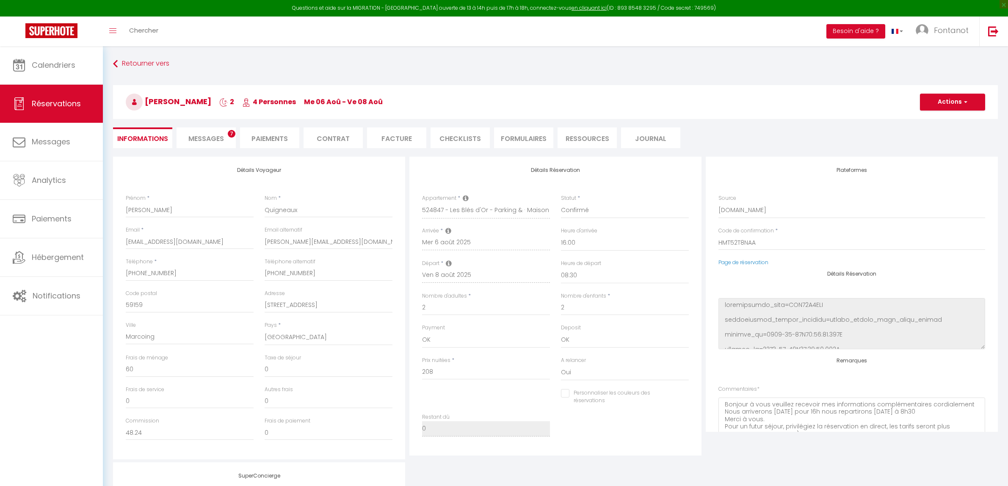
select select "67557"
select select "16:00"
select select "08:30"
select select "1"
click at [208, 141] on span "Messages" at bounding box center [206, 139] width 36 height 10
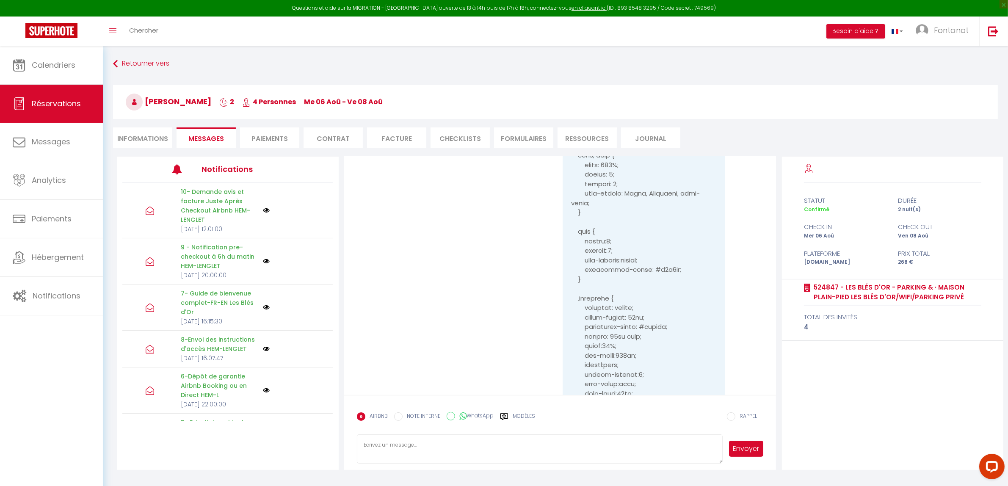
scroll to position [13481, 0]
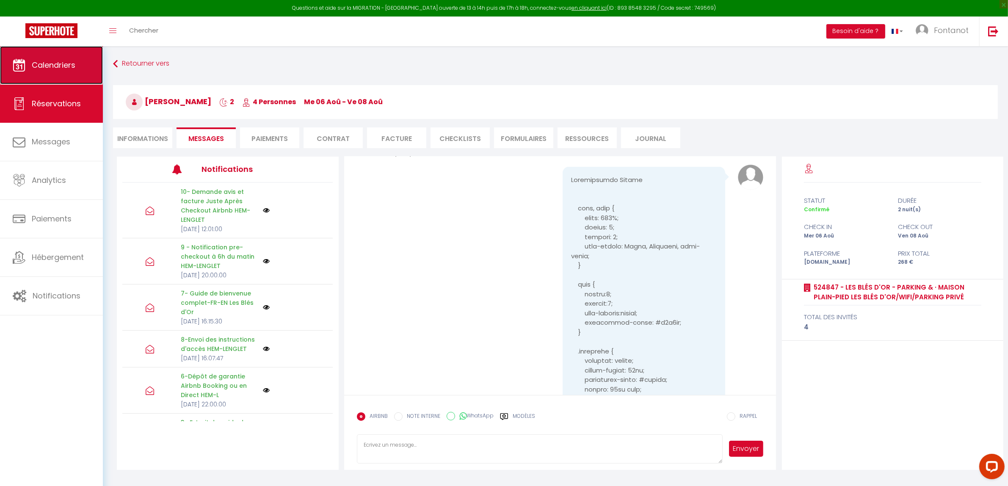
click at [63, 63] on span "Calendriers" at bounding box center [54, 65] width 44 height 11
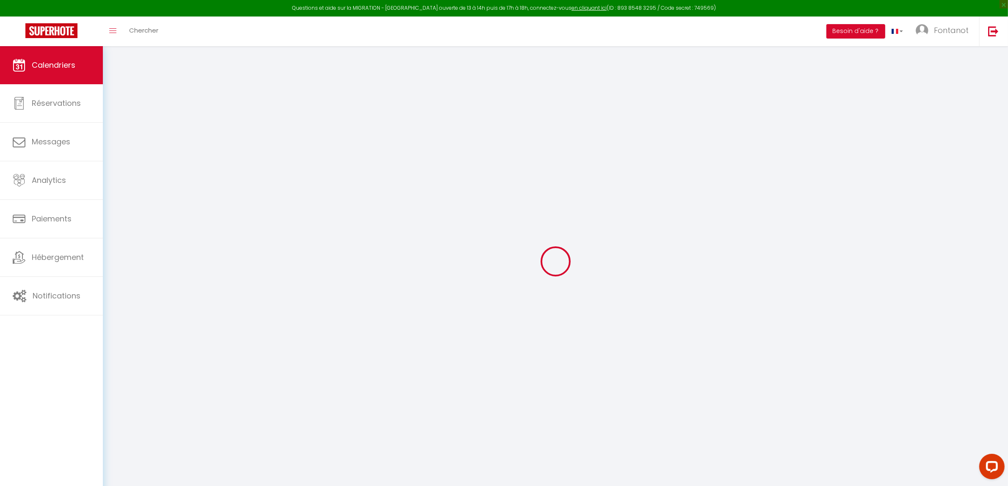
select select
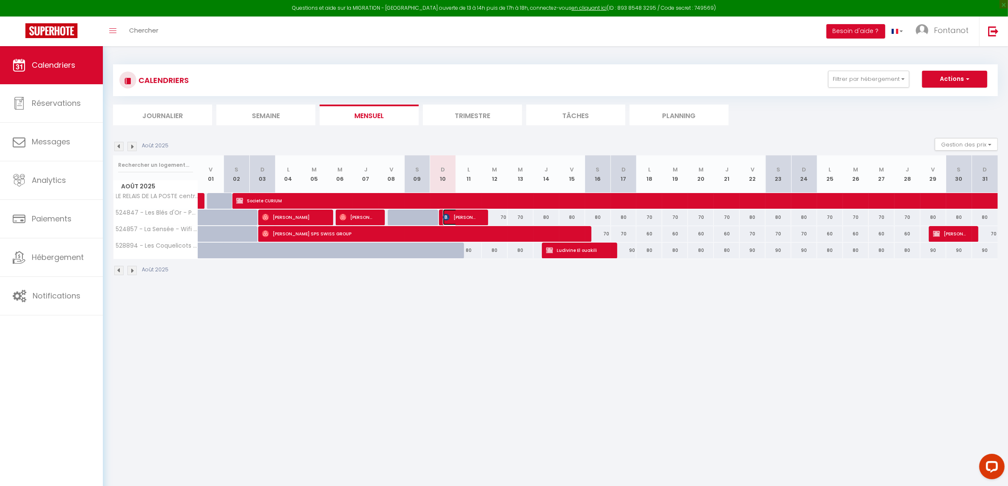
click at [452, 216] on span "[PERSON_NAME]" at bounding box center [460, 217] width 34 height 16
select select "OK"
select select "KO"
select select "1"
select select "0"
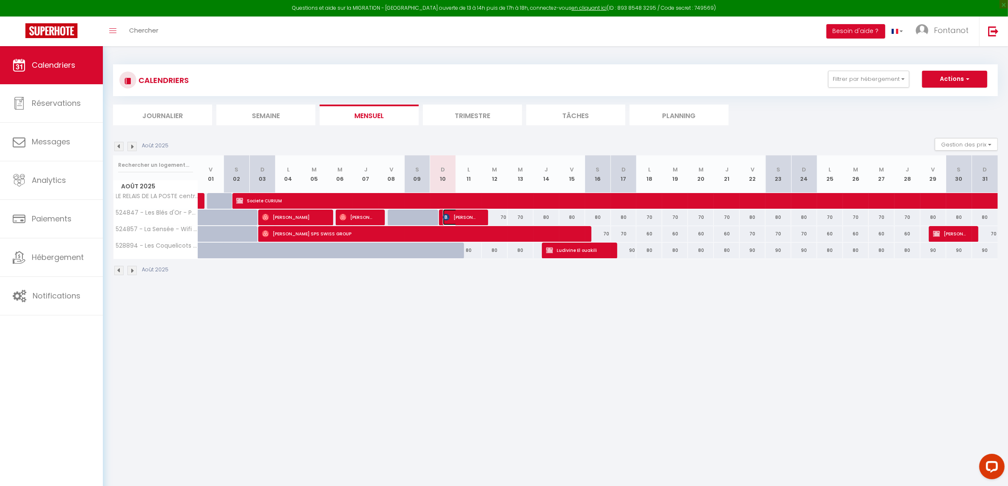
select select "1"
select select
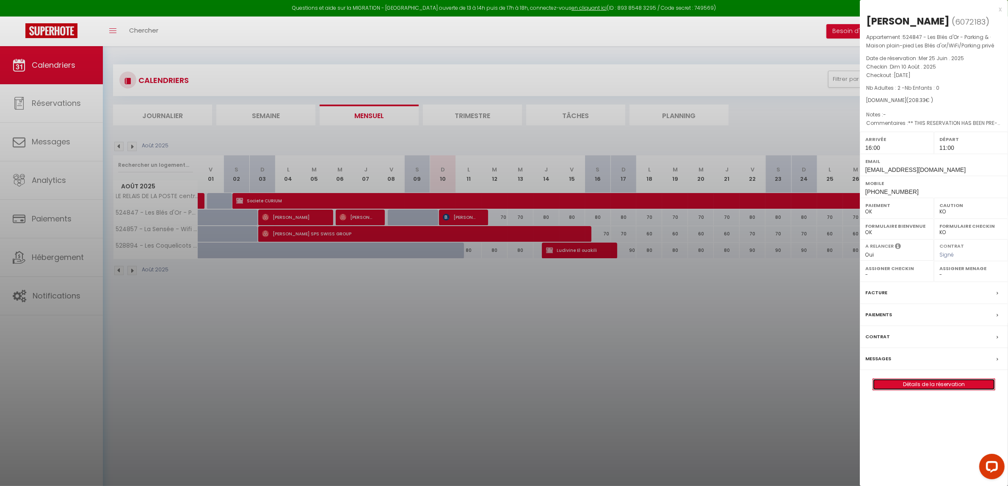
click at [916, 386] on link "Détails de la réservation" at bounding box center [934, 384] width 122 height 11
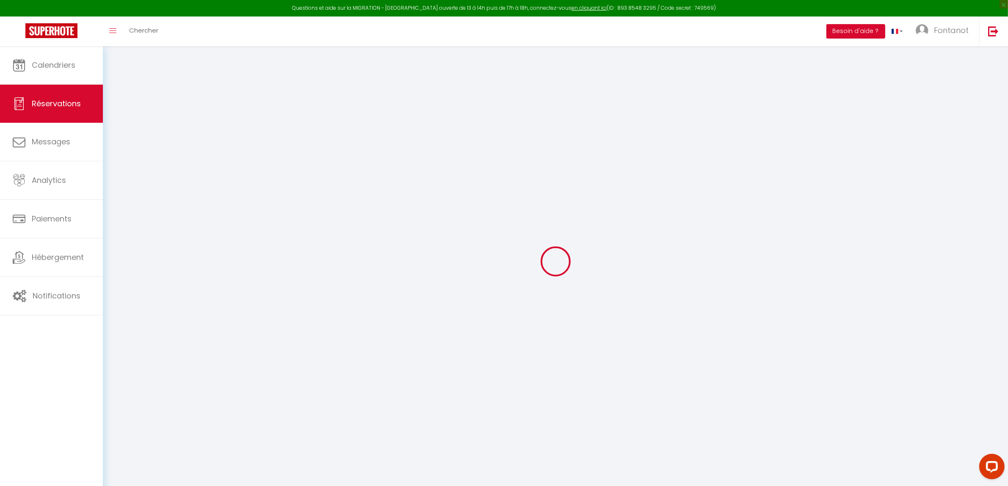
select select
checkbox input "false"
type textarea "** THIS RESERVATION HAS BEEN PRE-PAID ** Reservation has a cancellation grace p…"
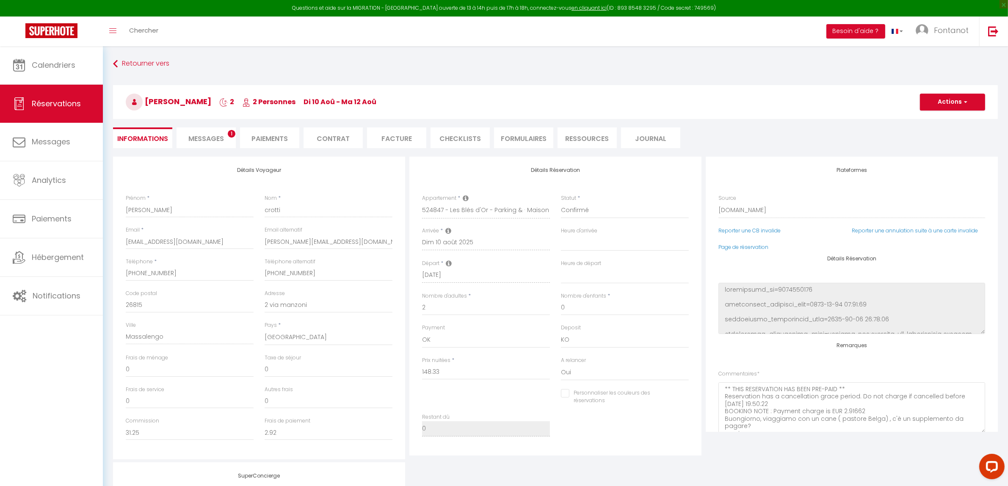
type input "60"
select select
checkbox input "false"
select select "16:00"
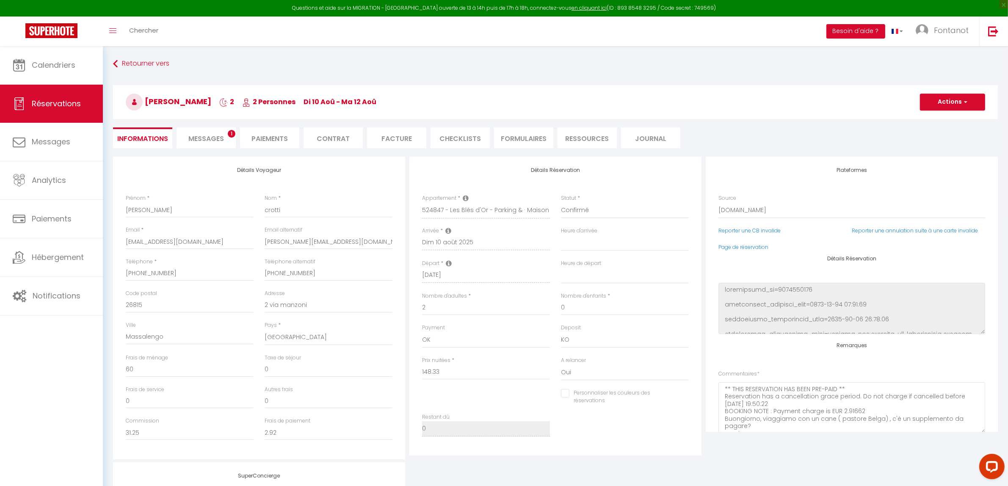
select select "11:00"
click at [206, 138] on span "Messages" at bounding box center [206, 139] width 36 height 10
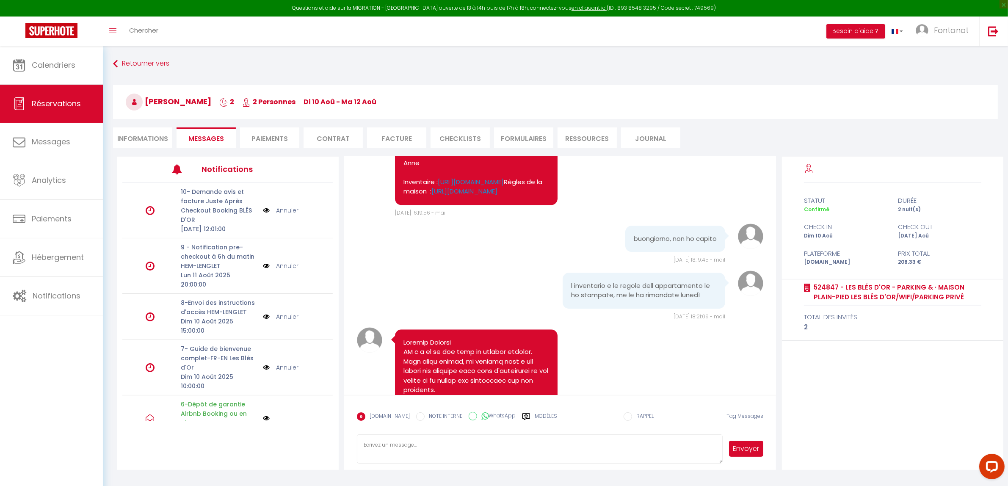
scroll to position [4636, 0]
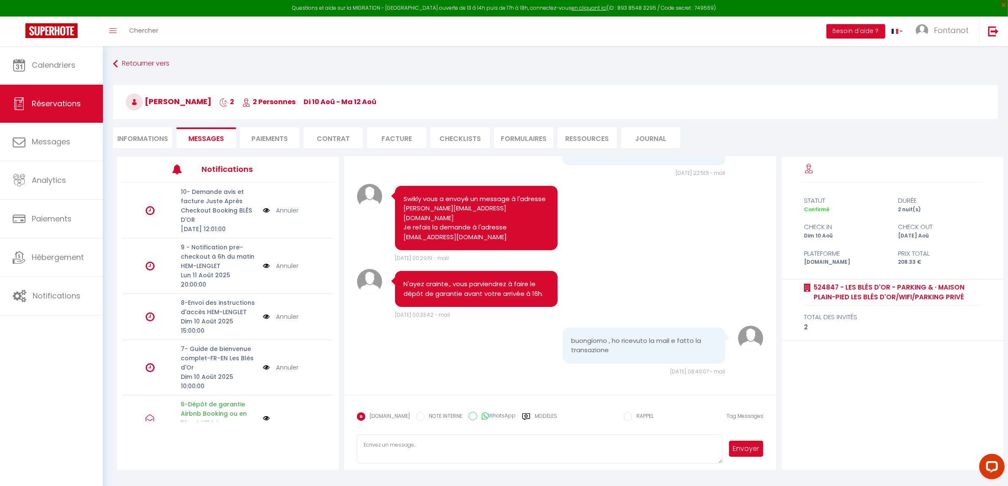
click at [377, 449] on textarea at bounding box center [540, 449] width 366 height 30
type textarea "M"
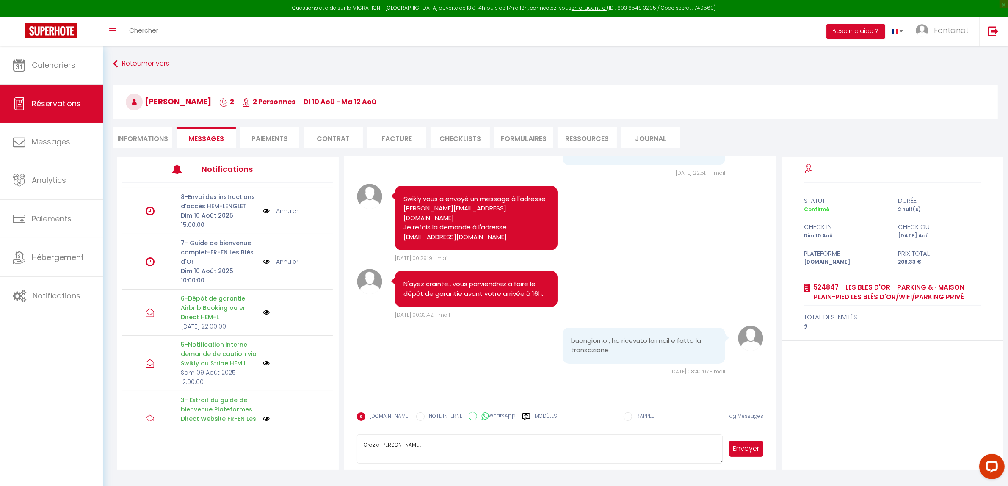
scroll to position [53, 0]
type textarea "Grazie [PERSON_NAME]."
click at [752, 447] on button "Envoyer" at bounding box center [746, 449] width 35 height 16
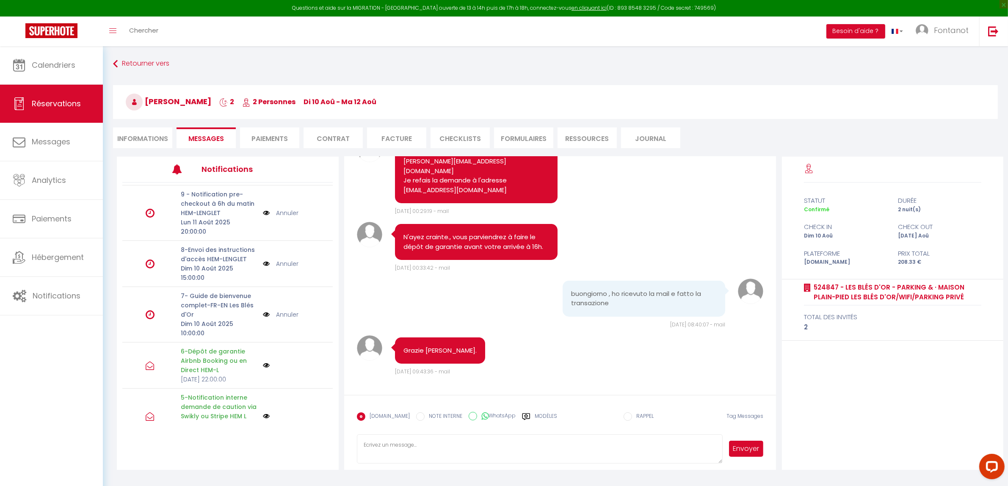
scroll to position [4683, 0]
click at [133, 138] on li "Informations" at bounding box center [142, 137] width 59 height 21
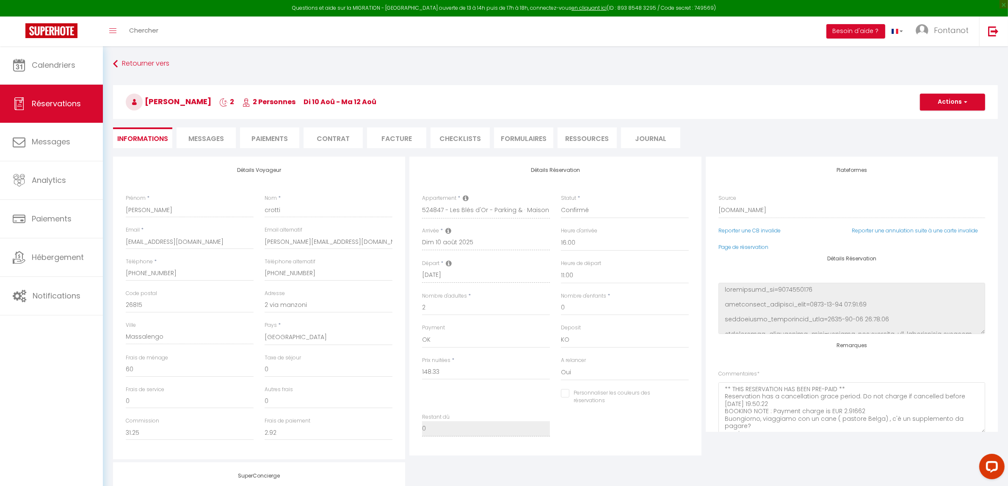
checkbox input "false"
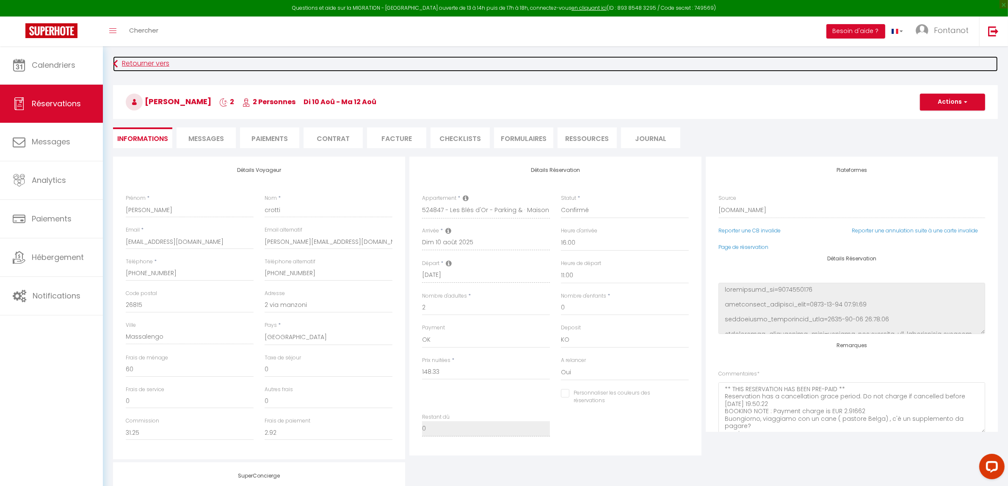
click at [140, 65] on link "Retourner vers" at bounding box center [555, 63] width 885 height 15
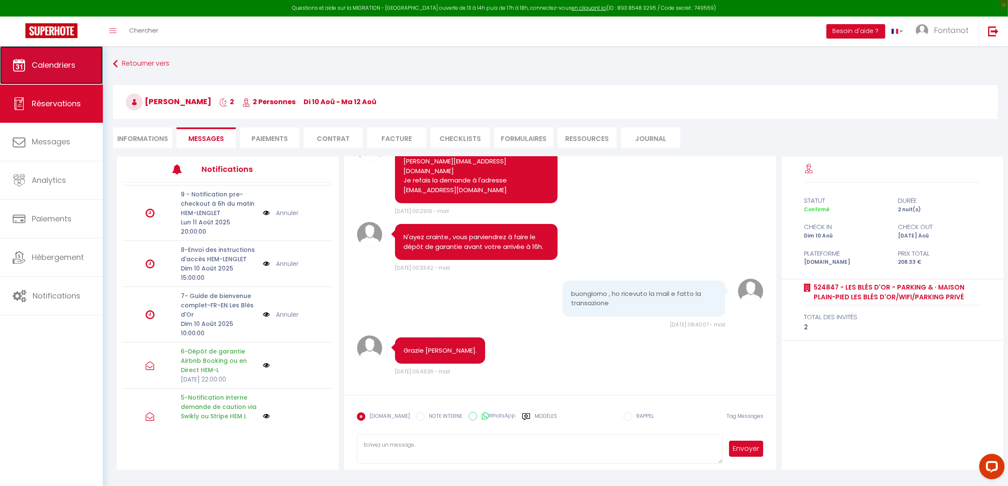
click at [83, 71] on link "Calendriers" at bounding box center [51, 65] width 103 height 38
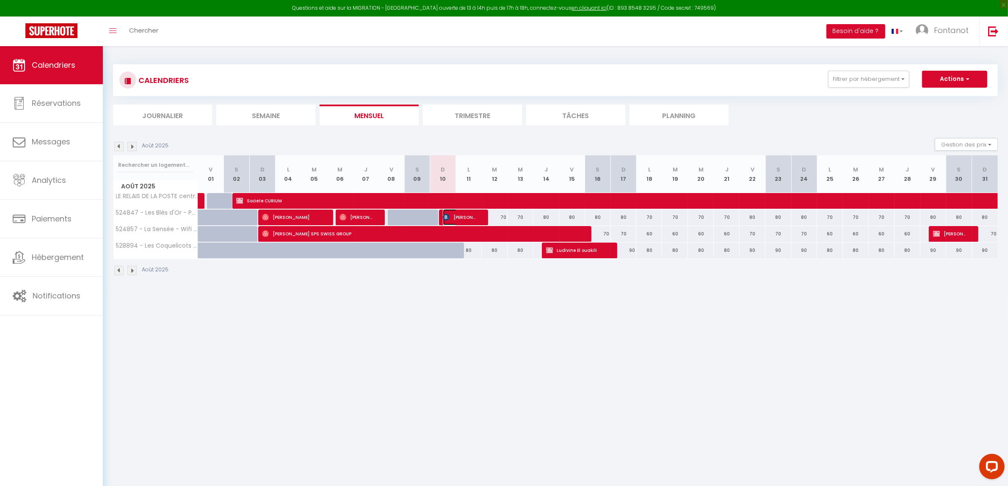
click at [458, 214] on span "[PERSON_NAME]" at bounding box center [460, 217] width 34 height 16
select select "OK"
select select "KO"
select select "1"
select select "0"
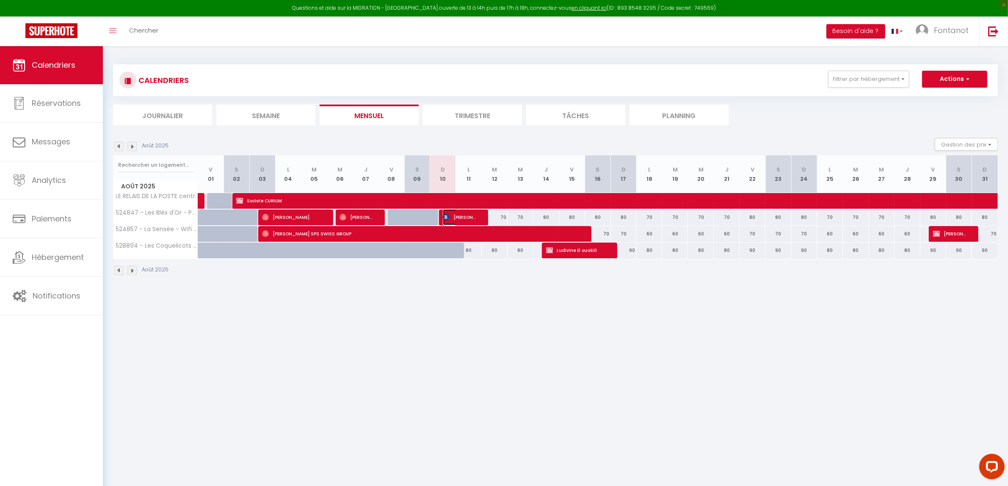
select select "1"
select select
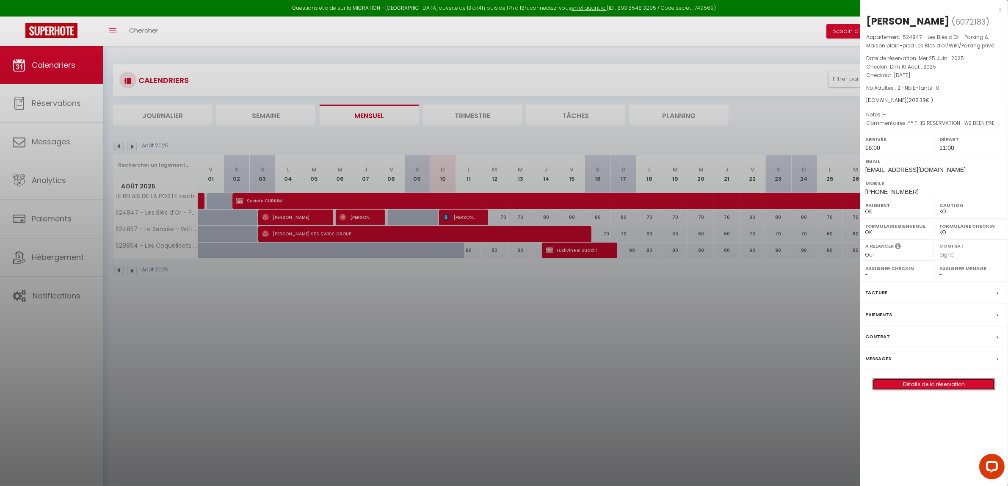
click at [922, 385] on link "Détails de la réservation" at bounding box center [934, 384] width 122 height 11
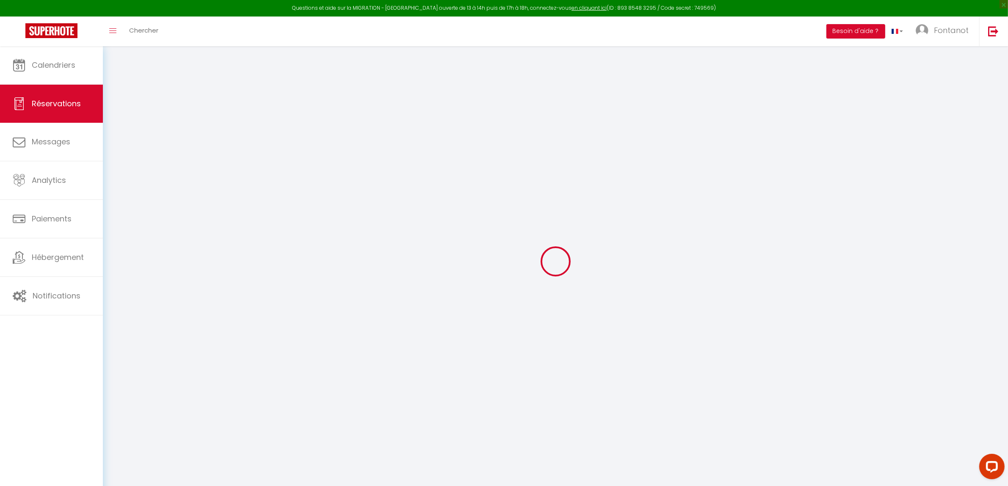
select select
checkbox input "false"
select select
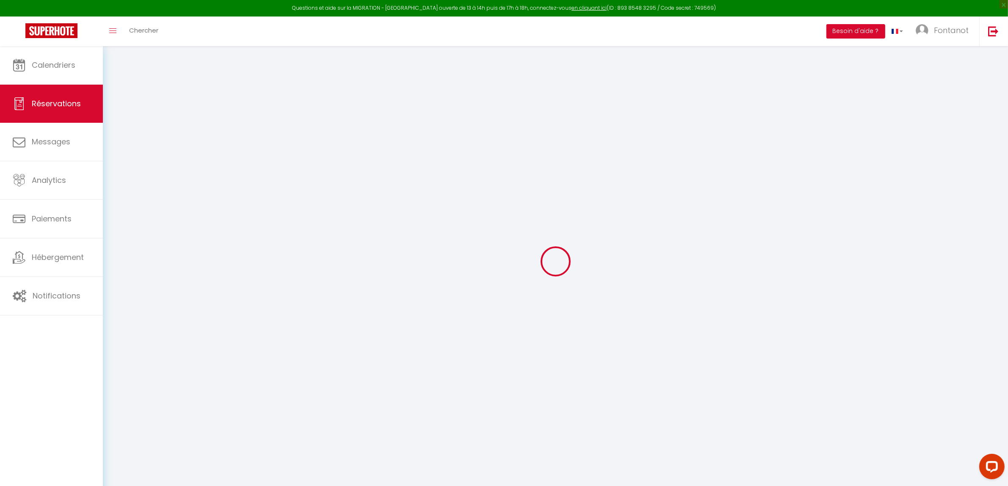
checkbox input "false"
type textarea "** THIS RESERVATION HAS BEEN PRE-PAID ** Reservation has a cancellation grace p…"
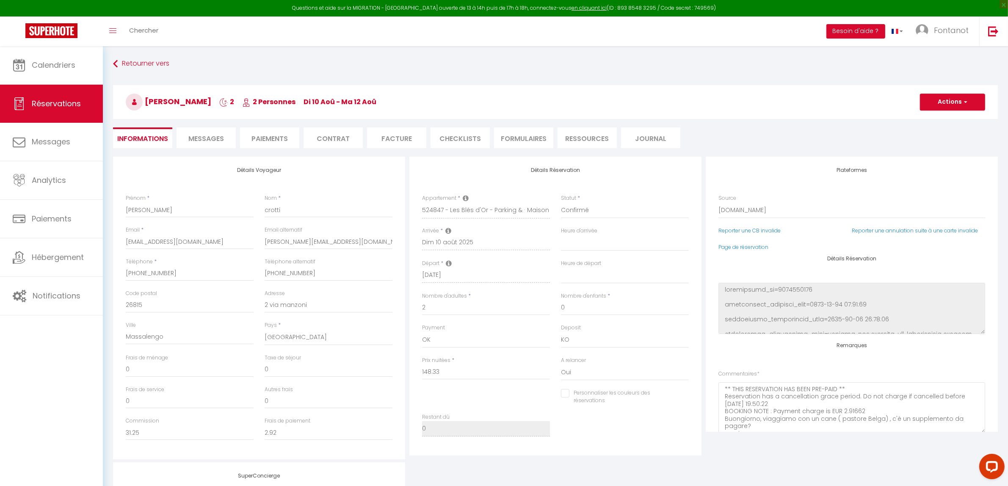
type input "60"
select select
checkbox input "false"
select select "16:00"
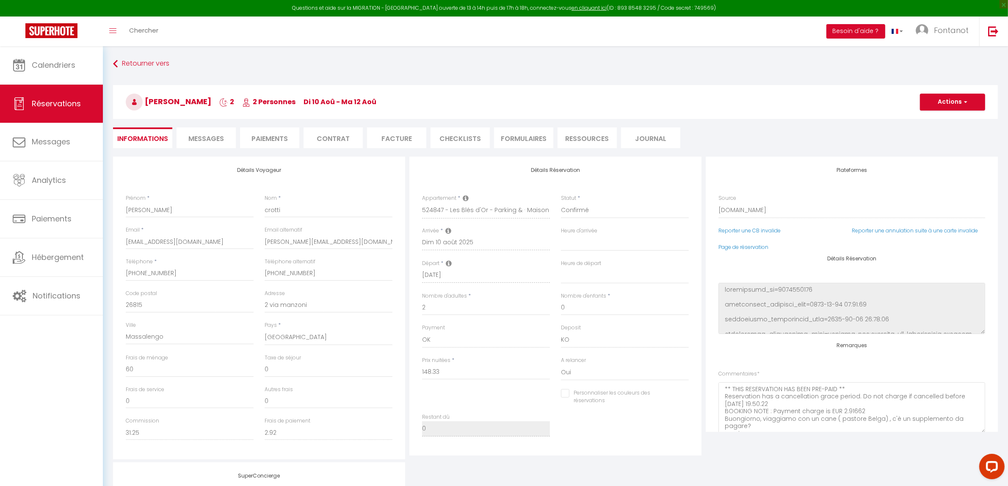
select select "11:00"
click at [570, 335] on select "OK KO" at bounding box center [625, 340] width 128 height 16
select select "15"
click at [561, 332] on select "OK KO" at bounding box center [625, 340] width 128 height 16
checkbox input "false"
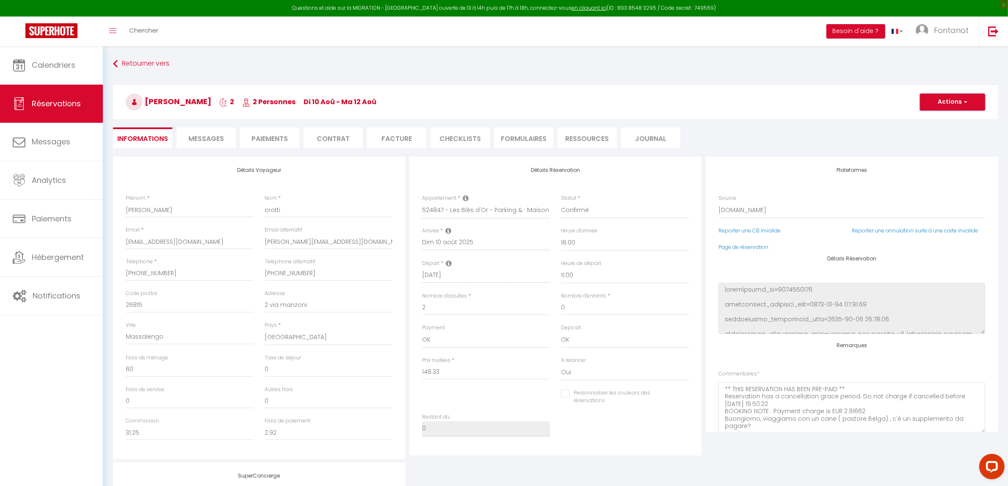
click at [953, 98] on button "Actions" at bounding box center [952, 102] width 65 height 17
click at [934, 118] on link "Enregistrer" at bounding box center [944, 120] width 67 height 11
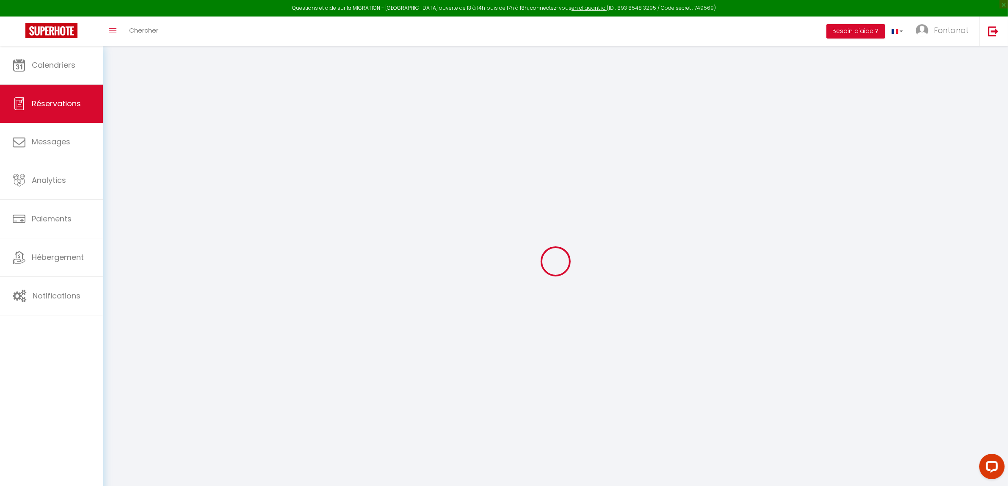
select select "not_cancelled"
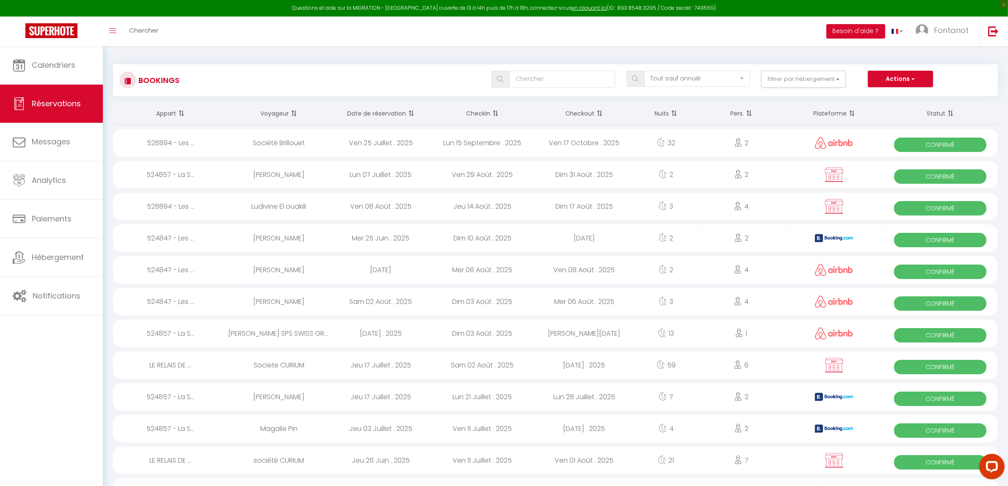
click at [920, 237] on span "Confirmé" at bounding box center [940, 240] width 92 height 14
select select "OK"
select select "1"
select select "0"
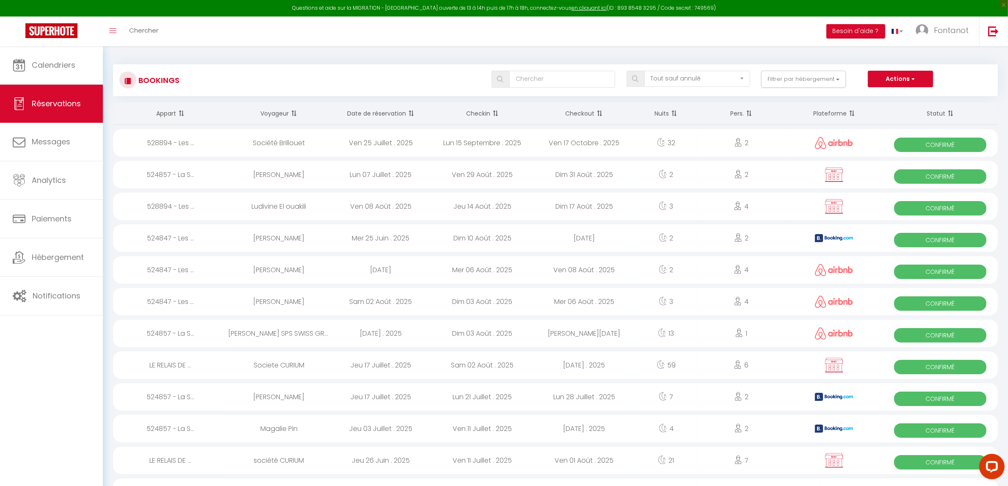
select select "1"
select select
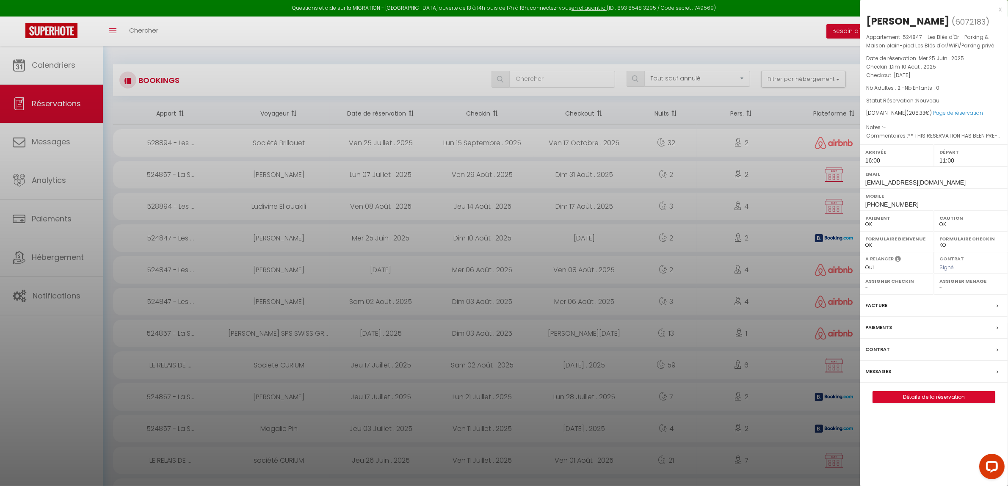
click at [871, 330] on label "Paiements" at bounding box center [878, 327] width 27 height 9
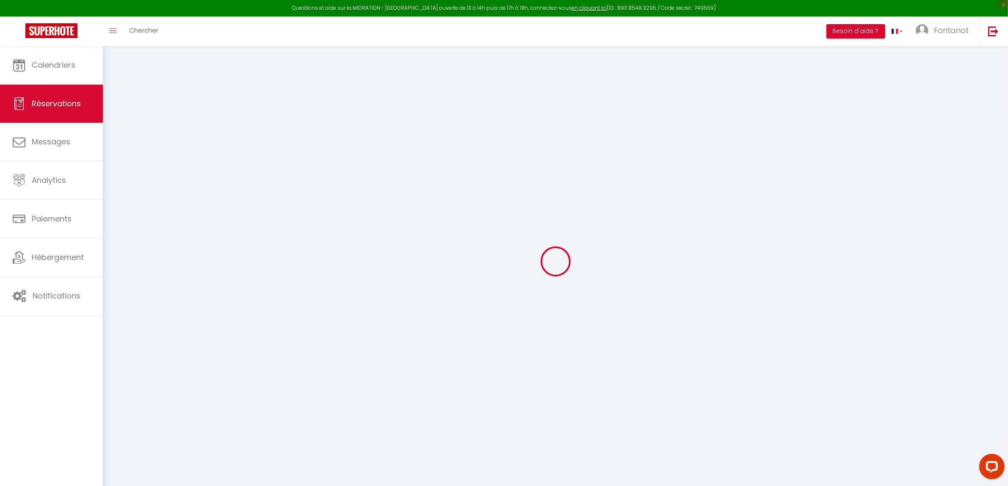
select select
checkbox input "false"
type textarea "** THIS RESERVATION HAS BEEN PRE-PAID ** Reservation has a cancellation grace p…"
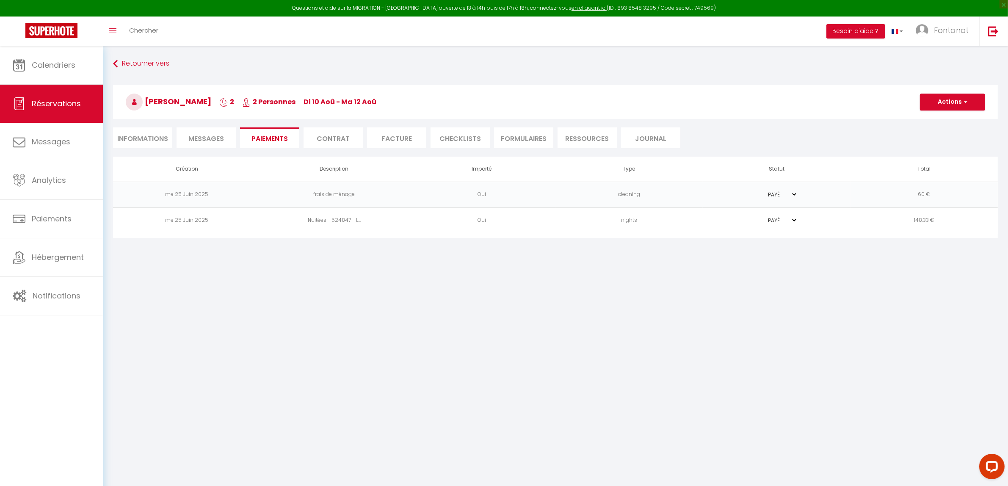
click at [392, 138] on li "Facture" at bounding box center [396, 137] width 59 height 21
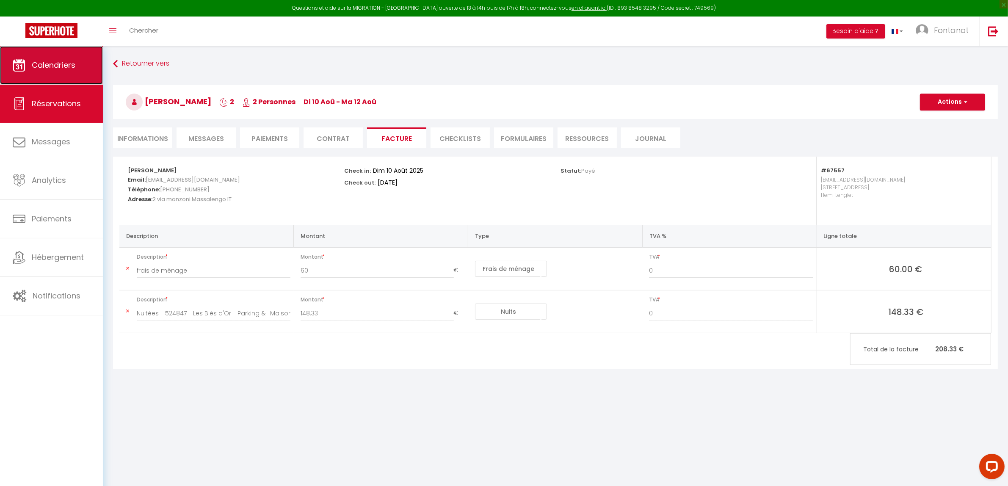
click at [55, 64] on span "Calendriers" at bounding box center [54, 65] width 44 height 11
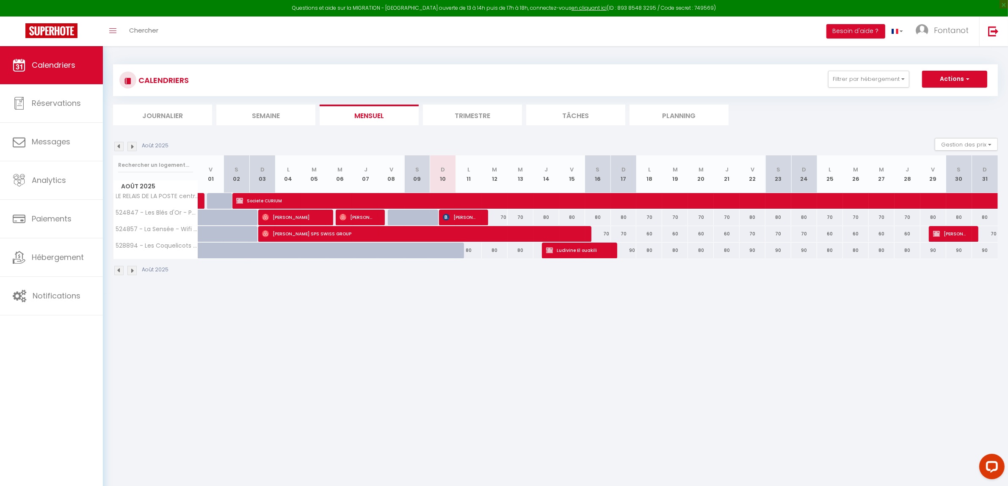
click at [470, 114] on li "Trimestre" at bounding box center [472, 115] width 99 height 21
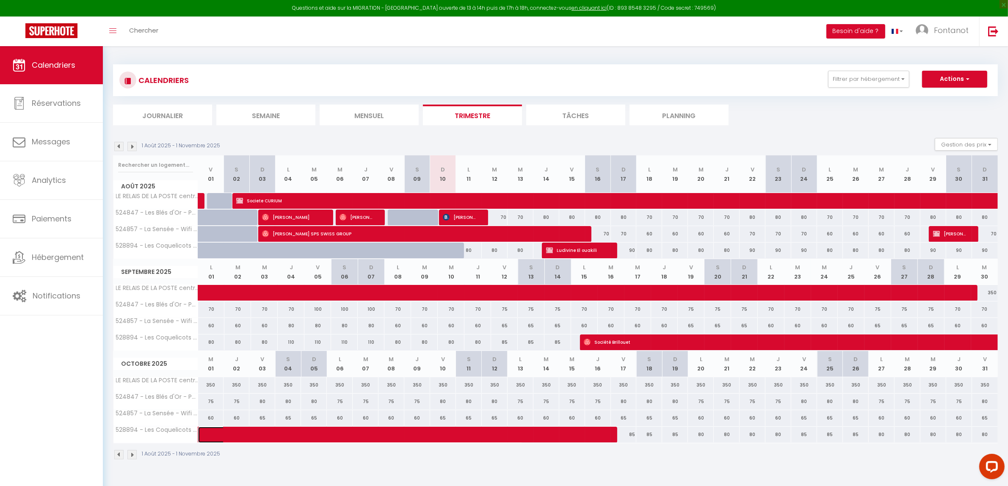
click at [215, 435] on span at bounding box center [367, 435] width 312 height 16
select select "OK"
select select "KO"
select select "0"
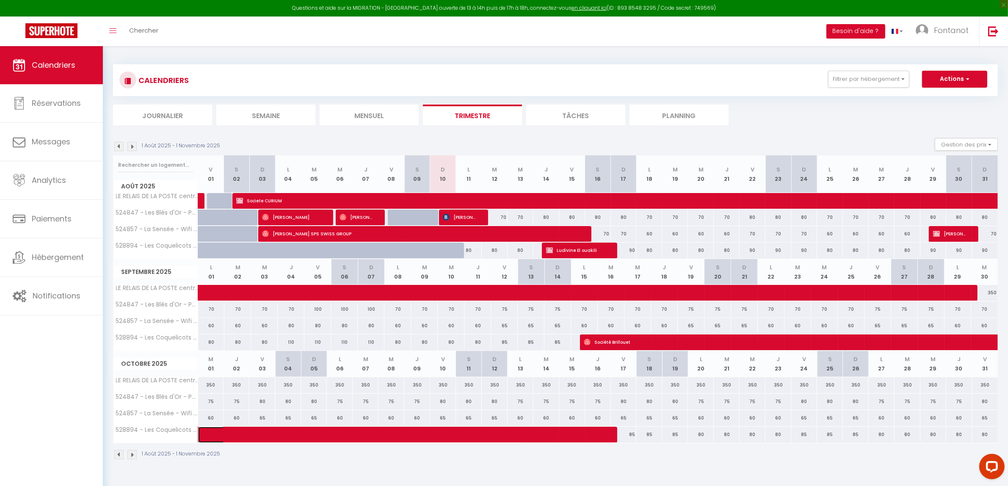
select select "1"
select select
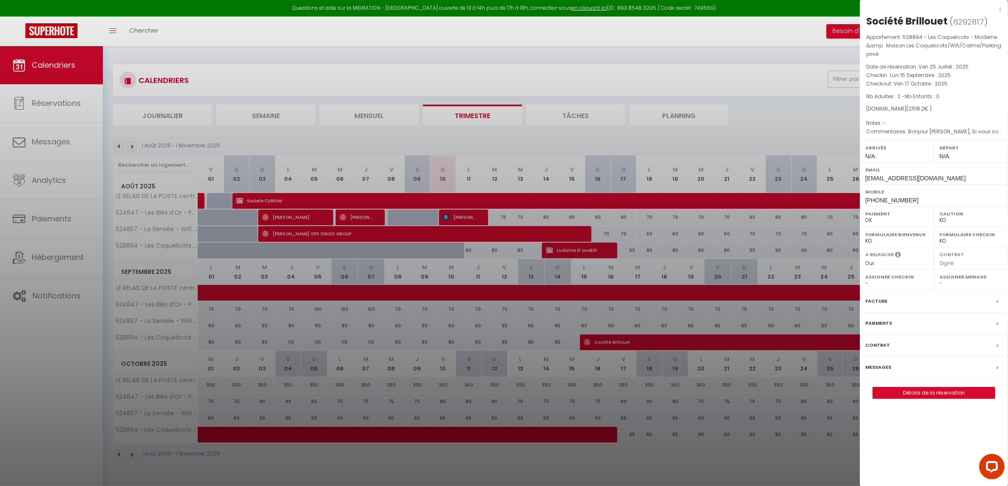
click at [631, 343] on div at bounding box center [504, 243] width 1008 height 486
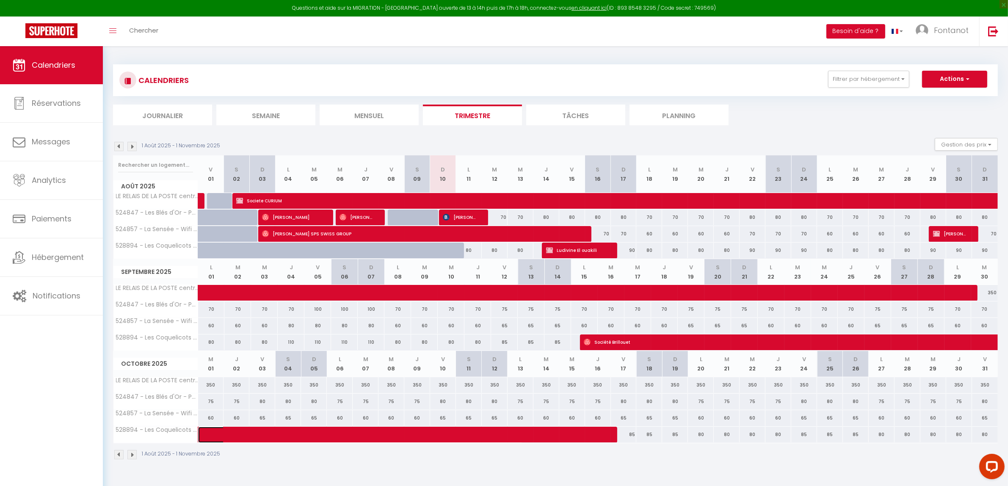
click at [511, 436] on span at bounding box center [367, 435] width 312 height 16
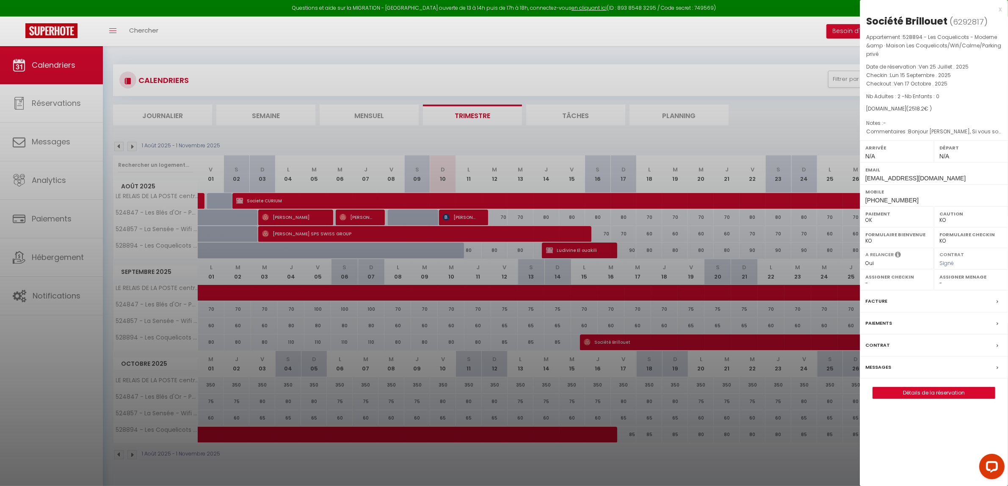
click at [637, 464] on div at bounding box center [504, 243] width 1008 height 486
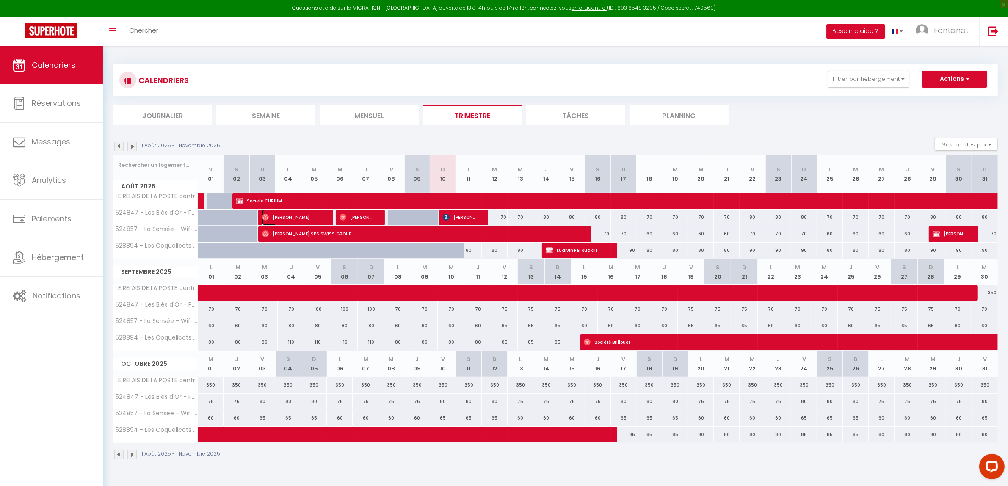
click at [287, 218] on span "[PERSON_NAME]" at bounding box center [292, 217] width 60 height 16
select select "OK"
